Goal: Find specific page/section: Find specific page/section

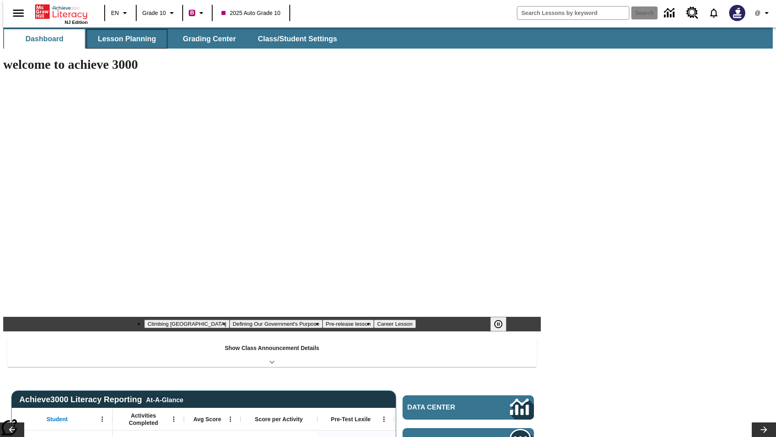
click at [124, 39] on button "Lesson Planning" at bounding box center [127, 38] width 81 height 19
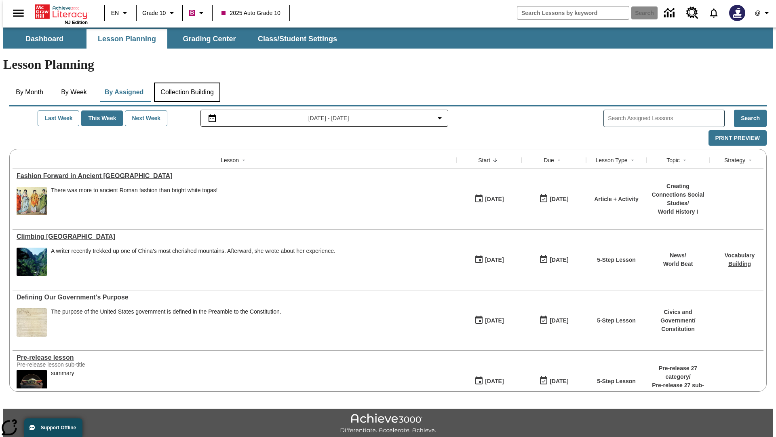
click at [187, 82] on button "Collection Building" at bounding box center [187, 91] width 66 height 19
